Goal: Find contact information: Obtain details needed to contact an individual or organization

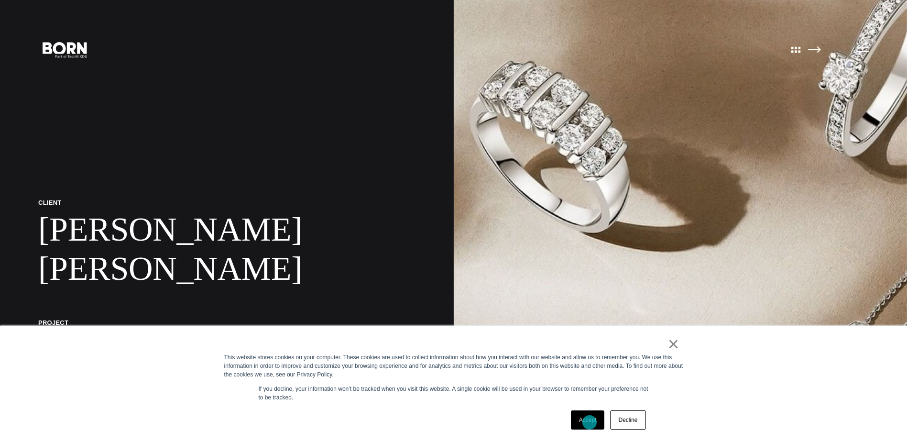
click at [590, 422] on link "Accept" at bounding box center [588, 419] width 34 height 19
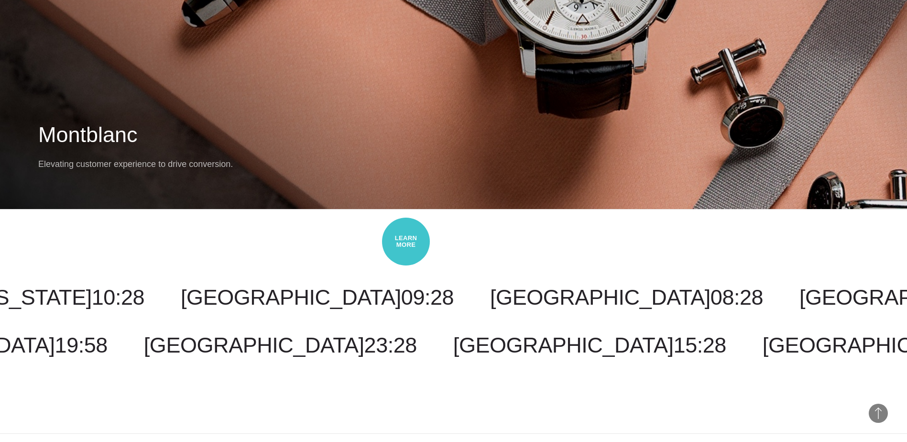
scroll to position [8087, 0]
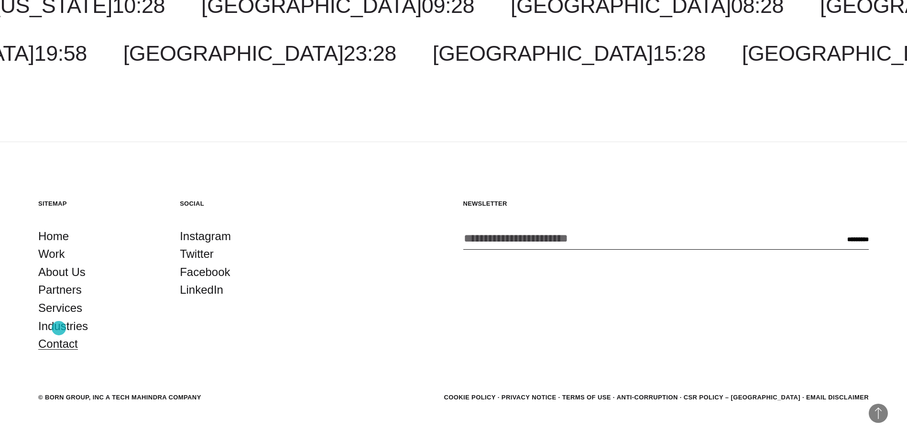
click at [59, 335] on link "Contact" at bounding box center [58, 344] width 40 height 18
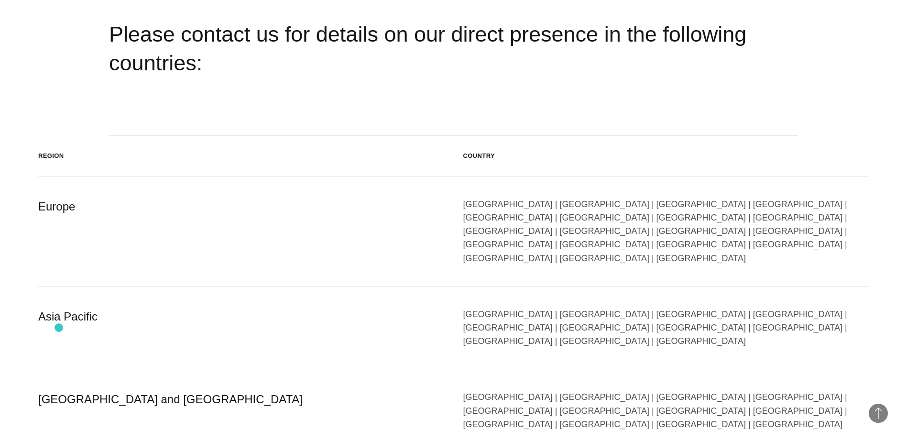
scroll to position [1626, 0]
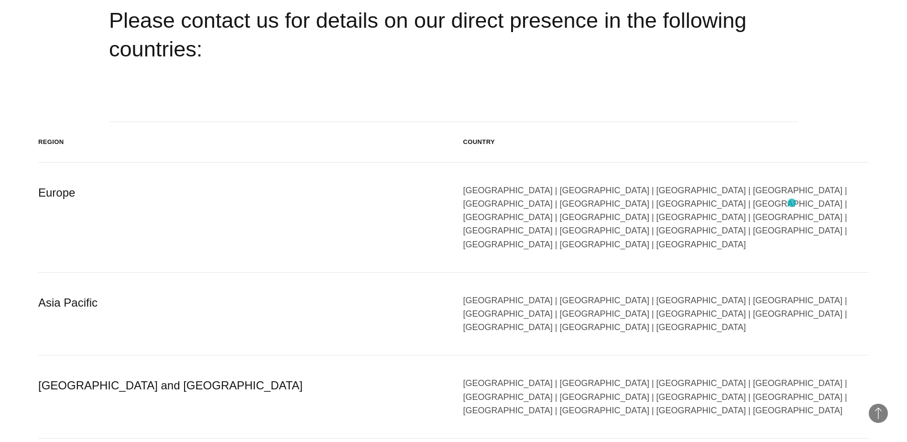
click at [792, 203] on div "[GEOGRAPHIC_DATA] | [GEOGRAPHIC_DATA] | [GEOGRAPHIC_DATA] | [GEOGRAPHIC_DATA] |…" at bounding box center [666, 217] width 406 height 67
drag, startPoint x: 792, startPoint y: 203, endPoint x: 752, endPoint y: 206, distance: 39.8
click at [752, 206] on div "Austria | Belgium | Bulgaria | Czech Republic | Denmark | Finland | France | Ge…" at bounding box center [666, 217] width 406 height 67
click at [260, 273] on div "Asia Pacific China | Hong Kong | Indonesia | Japan | Malaysia | Philippines | S…" at bounding box center [453, 314] width 831 height 83
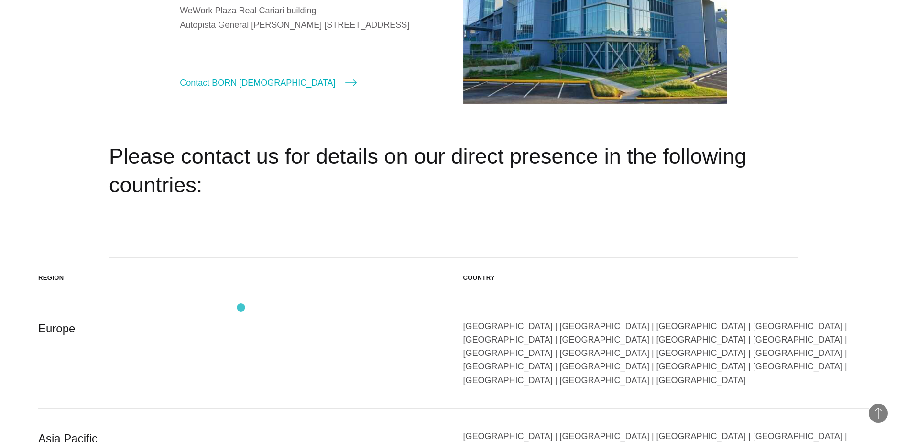
scroll to position [1546, 0]
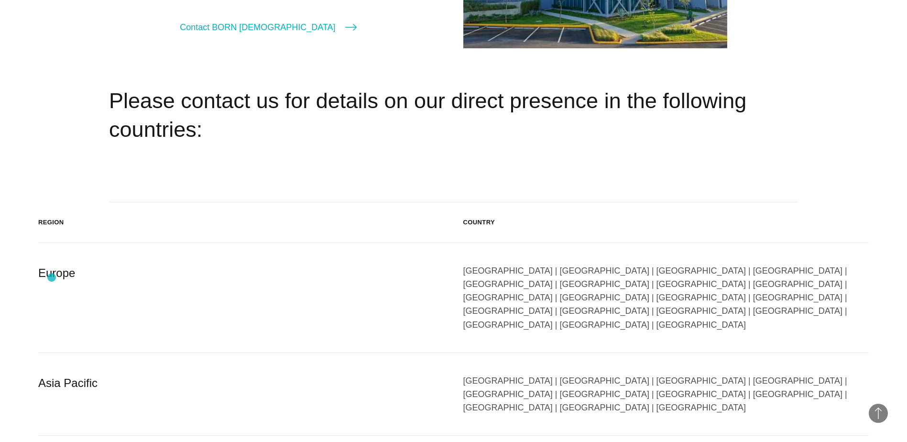
click at [52, 277] on div "Europe" at bounding box center [241, 297] width 406 height 67
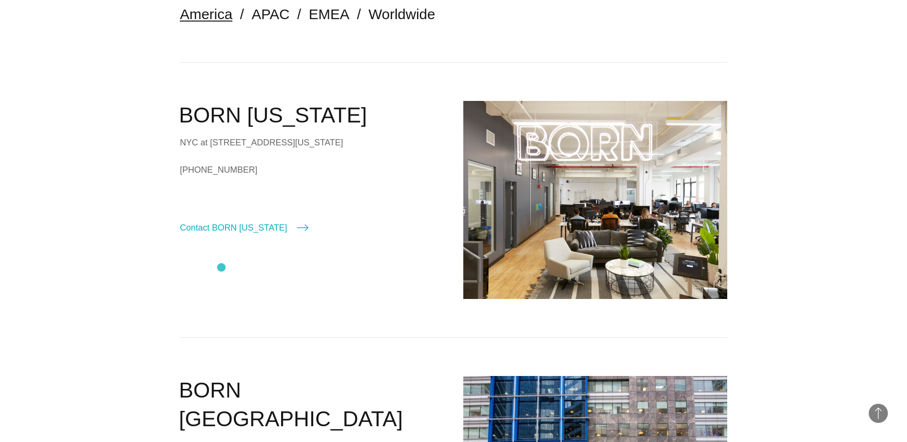
scroll to position [0, 0]
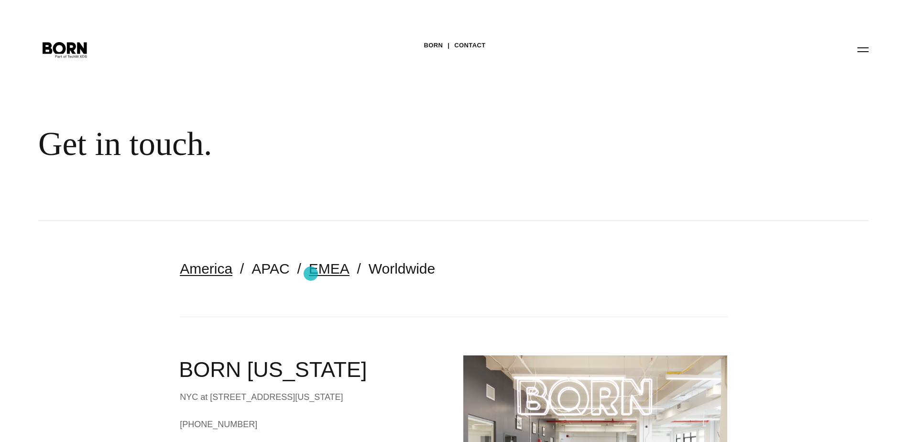
click at [311, 274] on link "EMEA" at bounding box center [329, 269] width 41 height 16
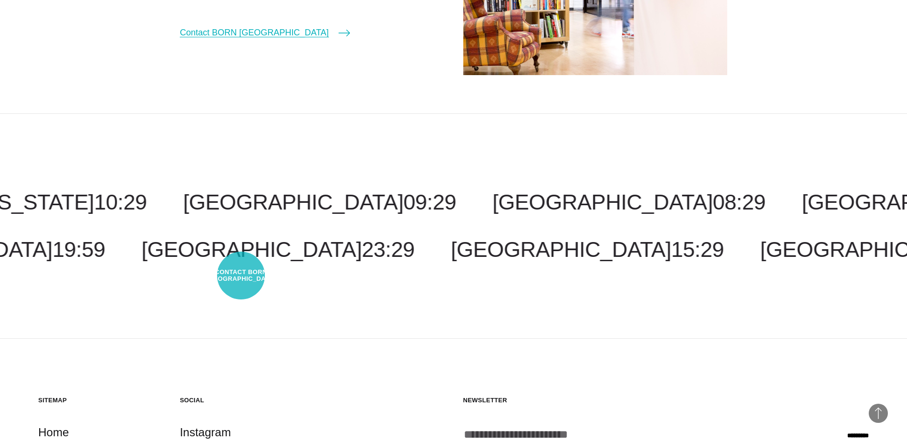
scroll to position [239, 0]
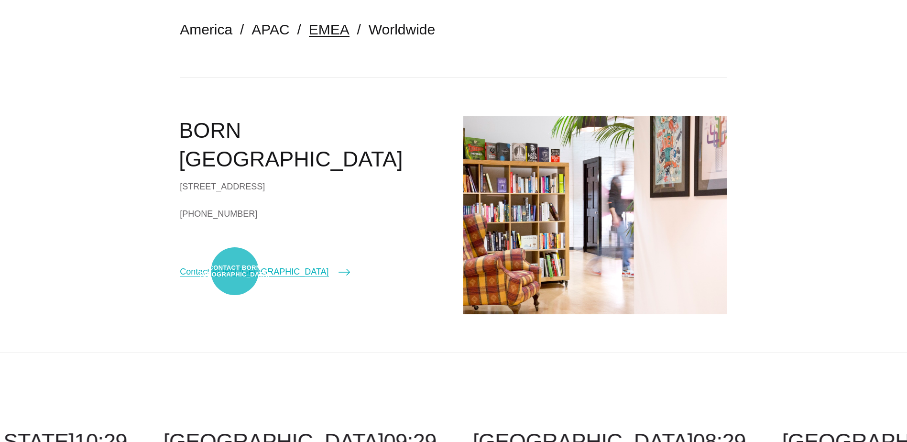
click at [235, 271] on link "Contact BORN [GEOGRAPHIC_DATA]" at bounding box center [265, 271] width 170 height 13
select select "******"
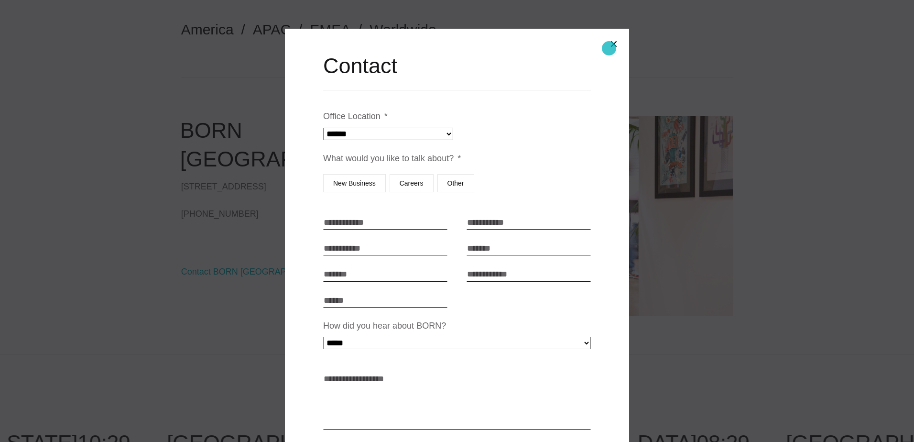
click at [609, 48] on button "Close modal" at bounding box center [614, 44] width 23 height 23
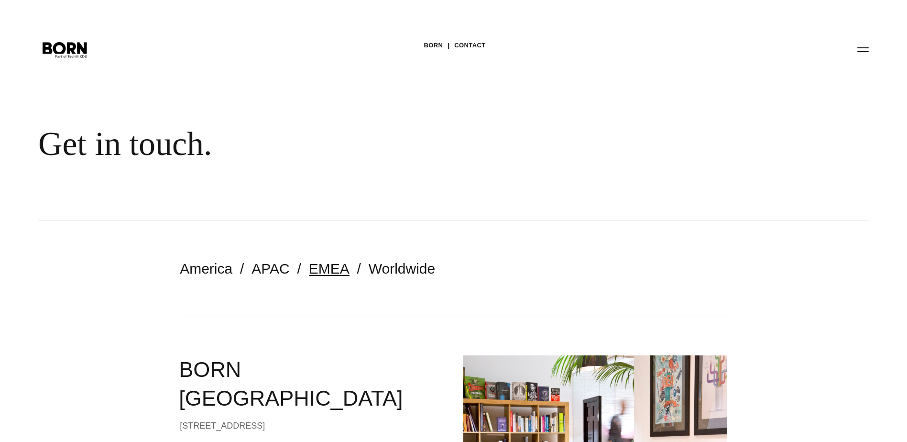
scroll to position [239, 0]
